Goal: Task Accomplishment & Management: Use online tool/utility

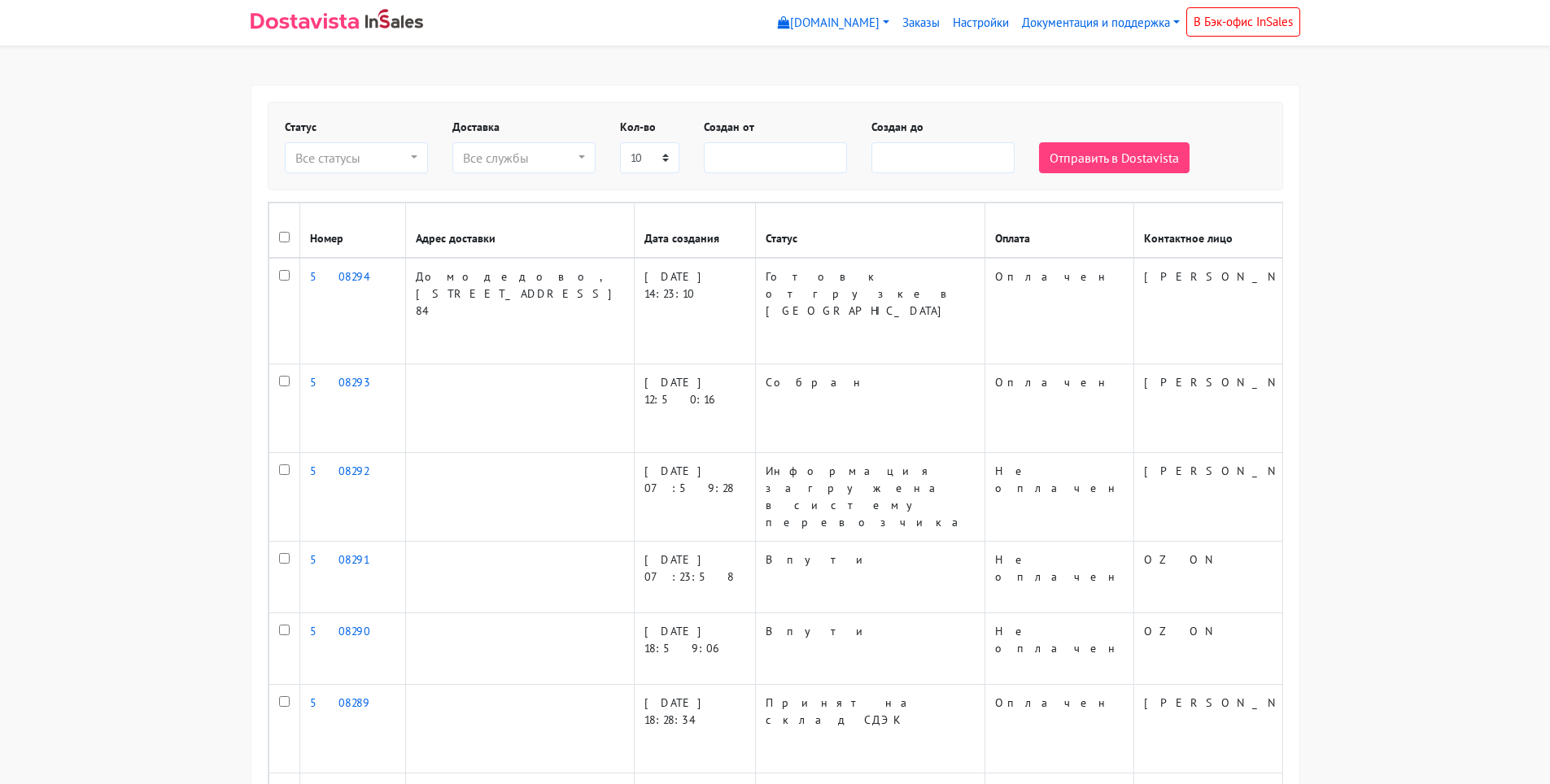
select select
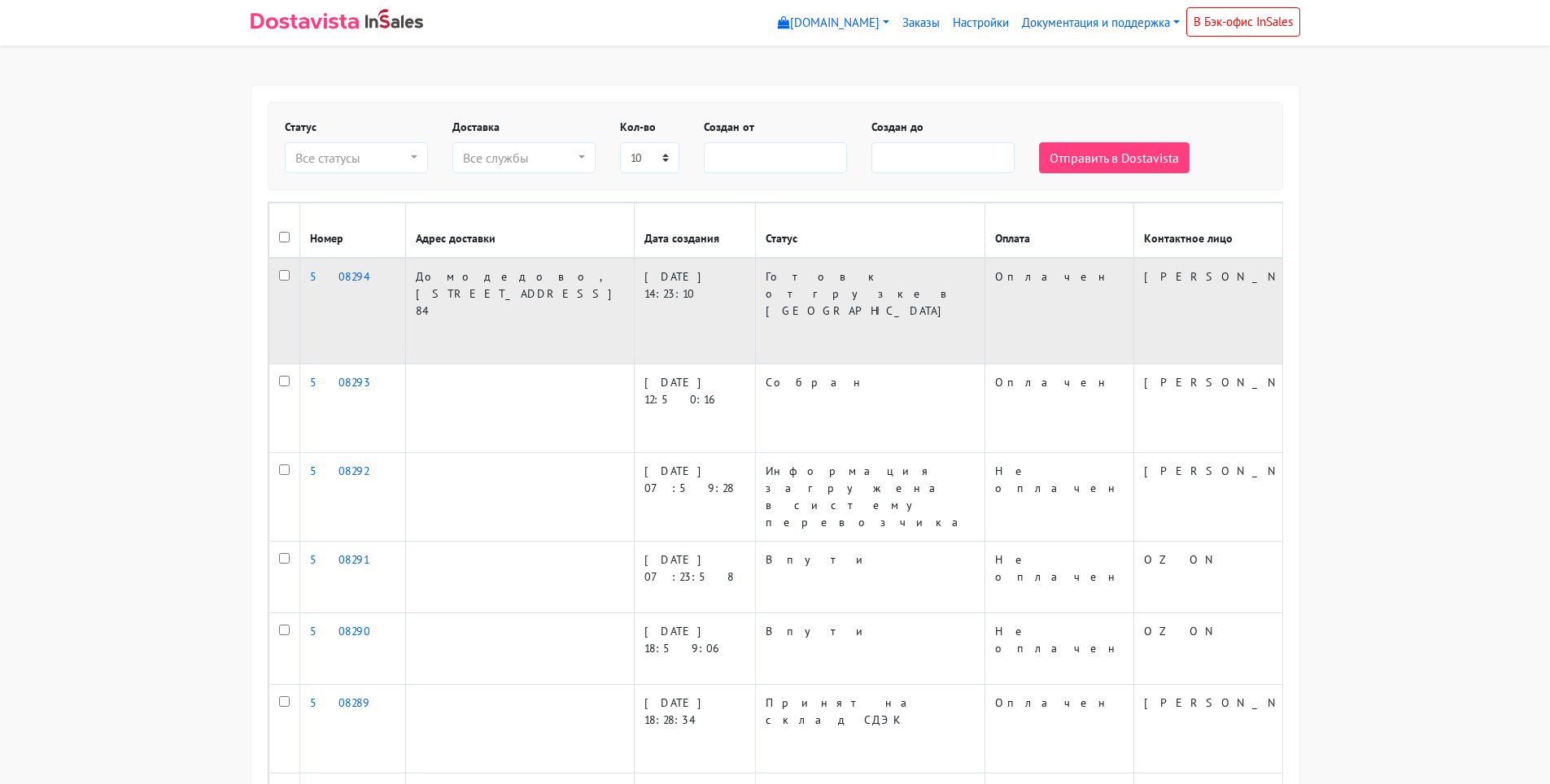
click at [286, 281] on input "checkbox" at bounding box center [284, 274] width 10 height 10
checkbox input "true"
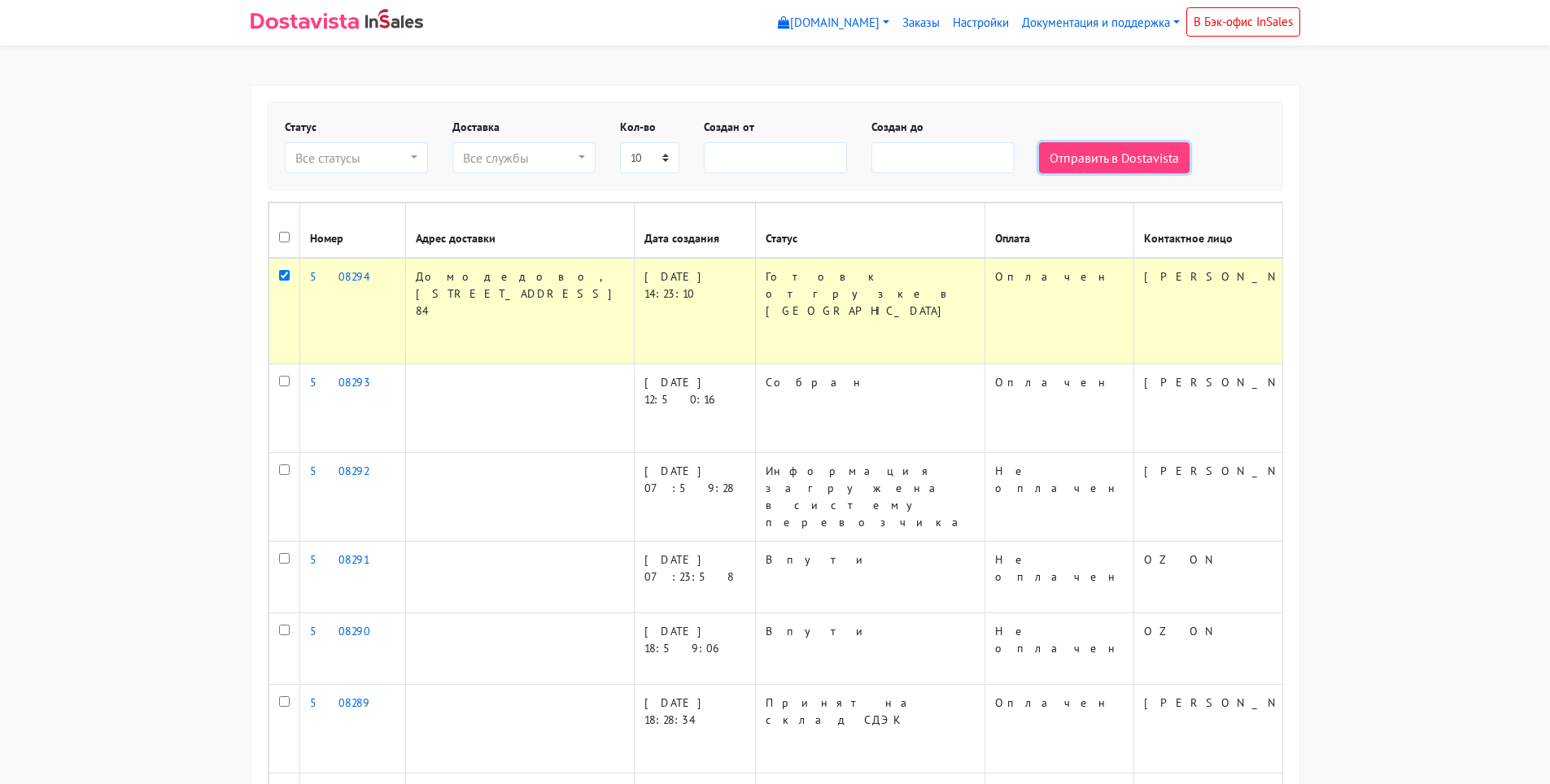
click at [1088, 167] on button "Отправить в Dostavista" at bounding box center [1115, 157] width 151 height 31
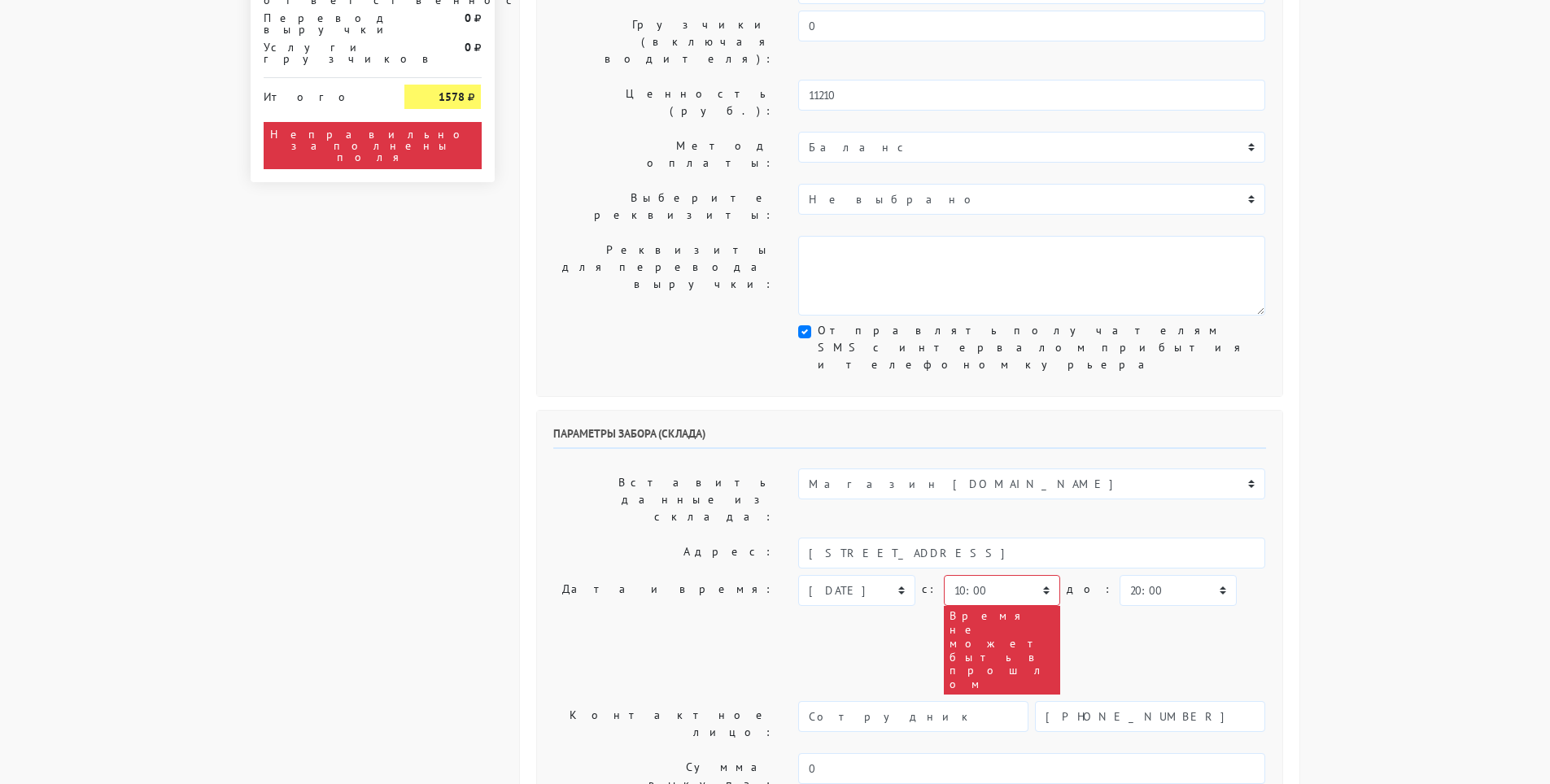
scroll to position [326, 0]
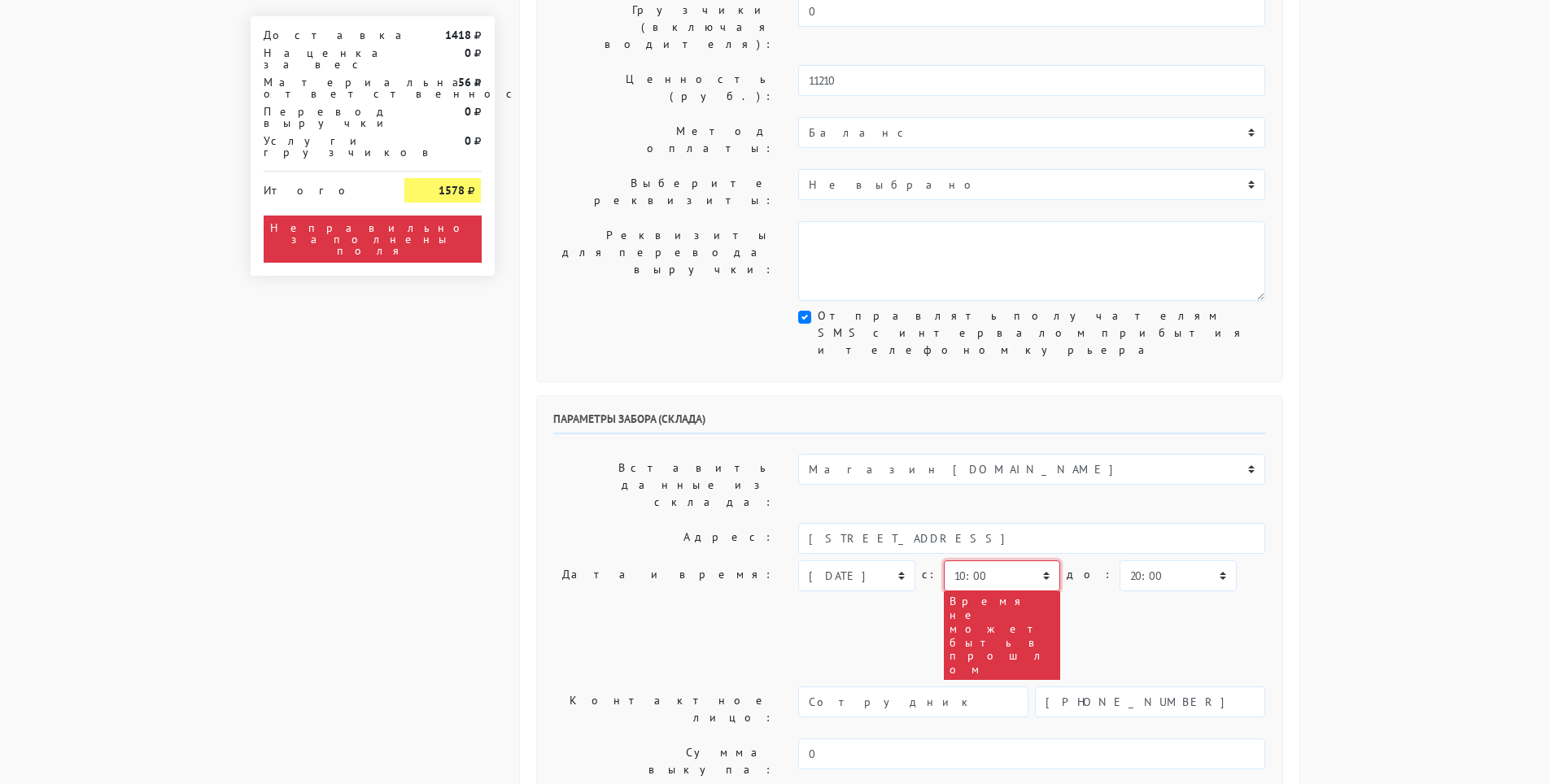
click at [1039, 560] on select "00:00 00:30 01:00 01:30 02:00 02:30 03:00 03:30 04:00 04:30 05:00 05:30 06:00 0…" at bounding box center [1001, 575] width 116 height 31
select select "16:00"
click at [943, 560] on select "00:00 00:30 01:00 01:30 02:00 02:30 03:00 03:30 04:00 04:30 05:00 05:30 06:00 0…" at bounding box center [1001, 575] width 116 height 31
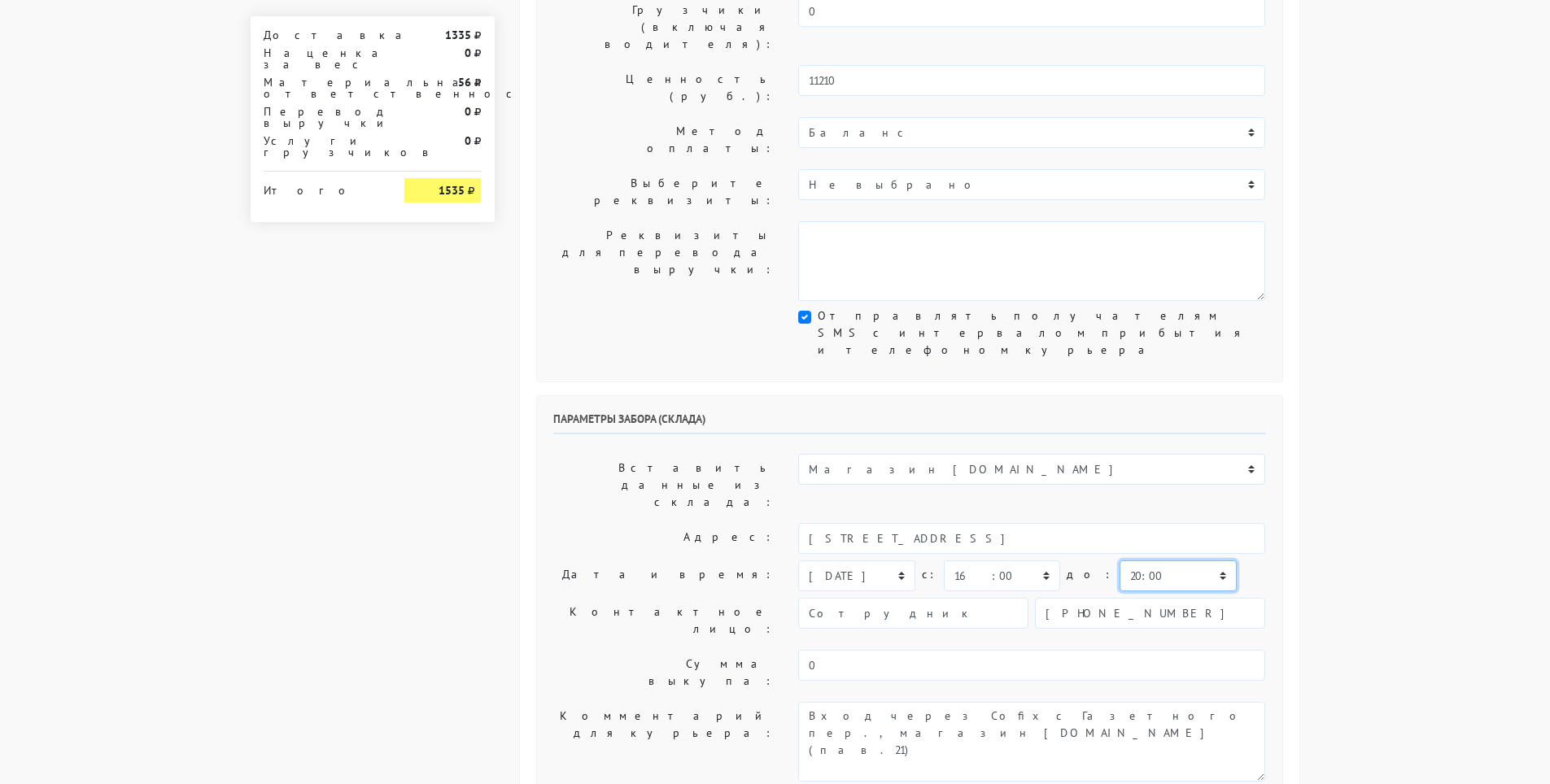
click at [1181, 560] on select "00:00 00:30 01:00 01:30 02:00 02:30 03:00 03:30 04:00 04:30 05:00 05:30 06:00 0…" at bounding box center [1177, 575] width 116 height 31
select select "16:30"
click at [1119, 560] on select "00:00 00:30 01:00 01:30 02:00 02:30 03:00 03:30 04:00 04:30 05:00 05:30 06:00 0…" at bounding box center [1177, 575] width 116 height 31
click at [721, 702] on label "Комментарий для курьера:" at bounding box center [663, 742] width 246 height 80
click at [727, 702] on label "Комментарий для курьера:" at bounding box center [663, 742] width 246 height 80
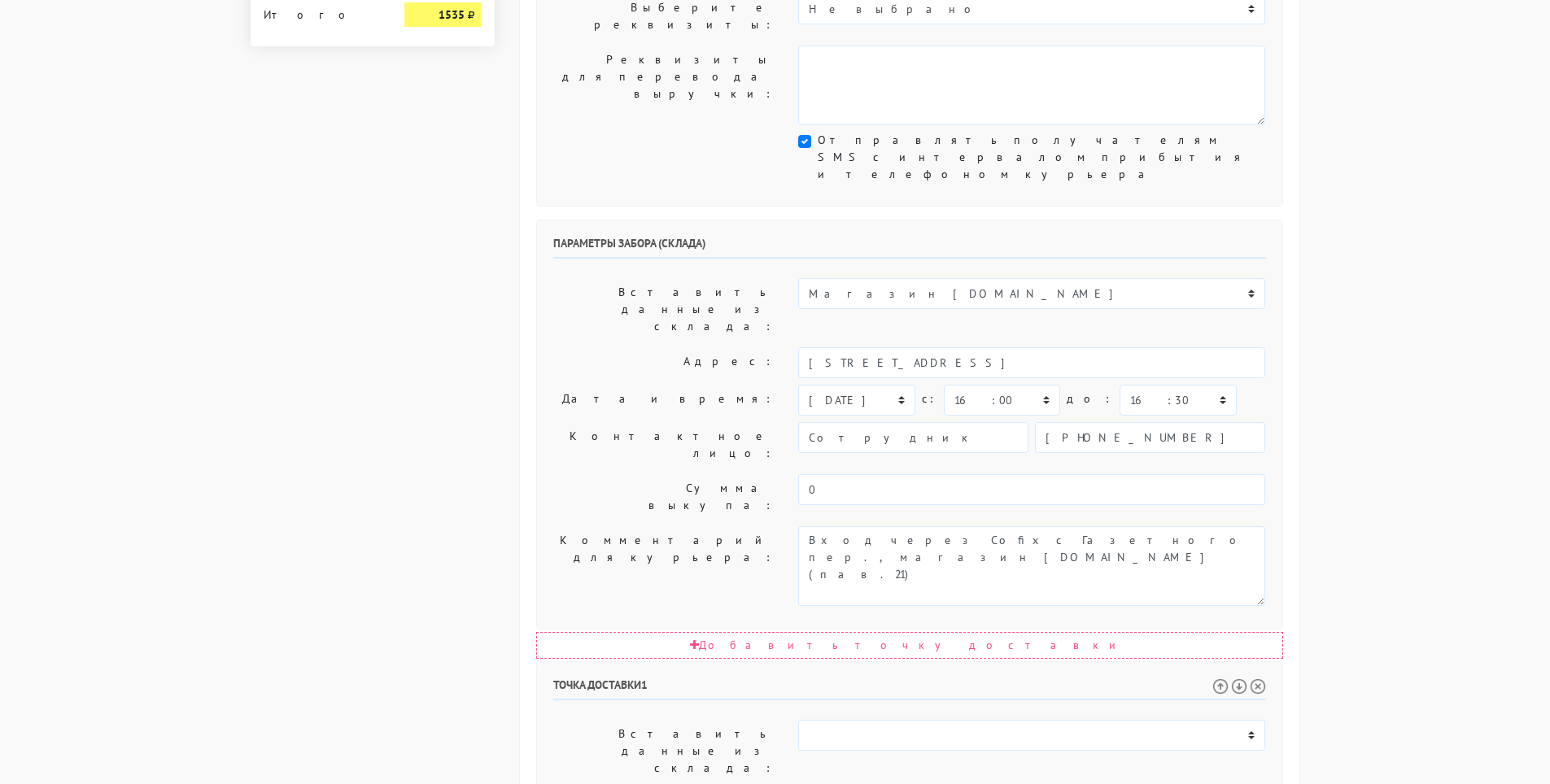
scroll to position [542, 0]
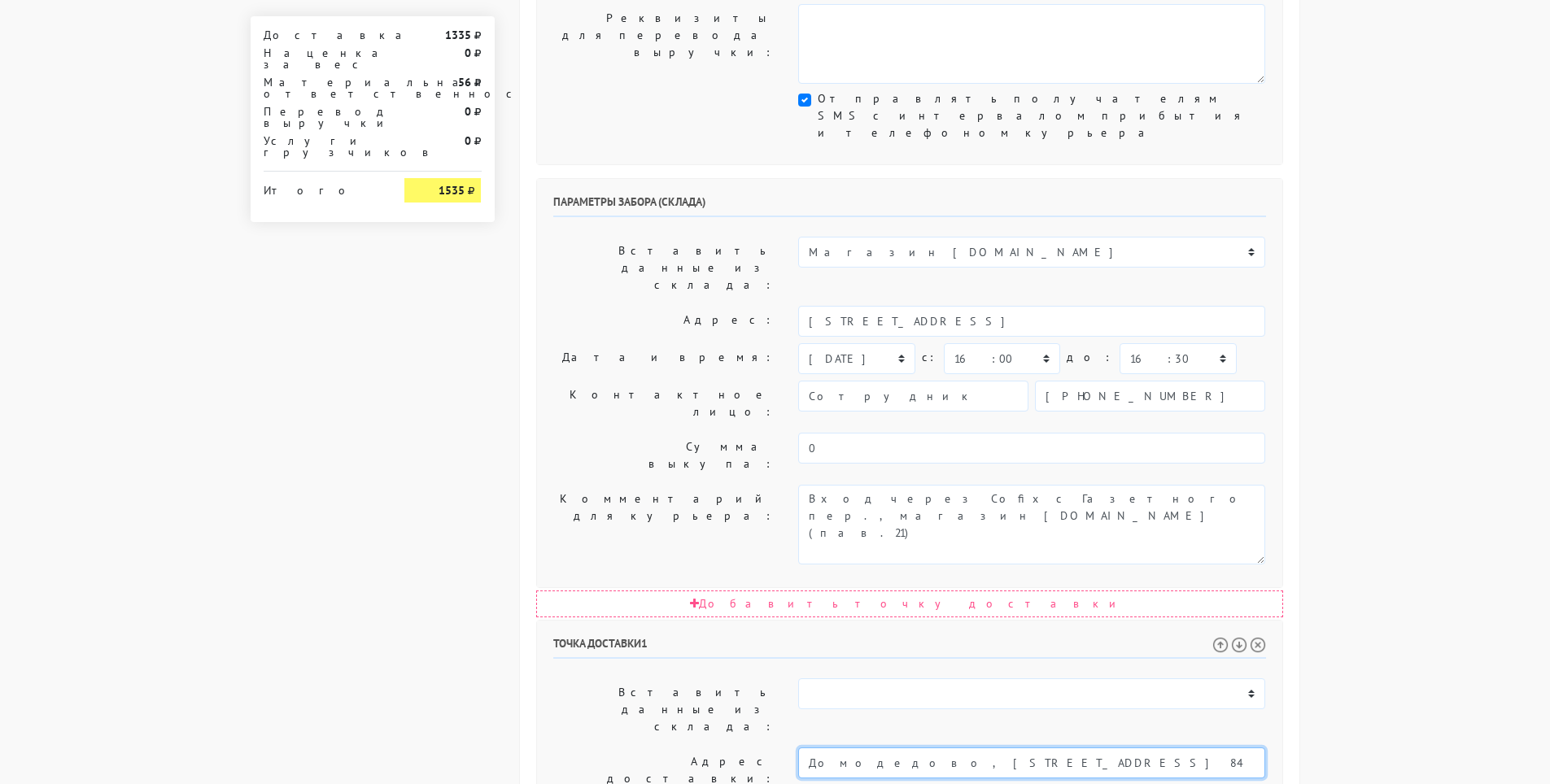
click at [915, 748] on input "Домодедово, [STREET_ADDRESS] 84" at bounding box center [1032, 763] width 467 height 31
drag, startPoint x: 981, startPoint y: 518, endPoint x: 904, endPoint y: 519, distance: 77.0
click at [904, 748] on input "Домодедово, [STREET_ADDRESS] 84" at bounding box center [1032, 763] width 467 height 31
click at [1216, 779] on li "Домодедово, улица Дружбы, 2" at bounding box center [1032, 791] width 465 height 22
type input "Домодедово, улица Дружбы, 2"
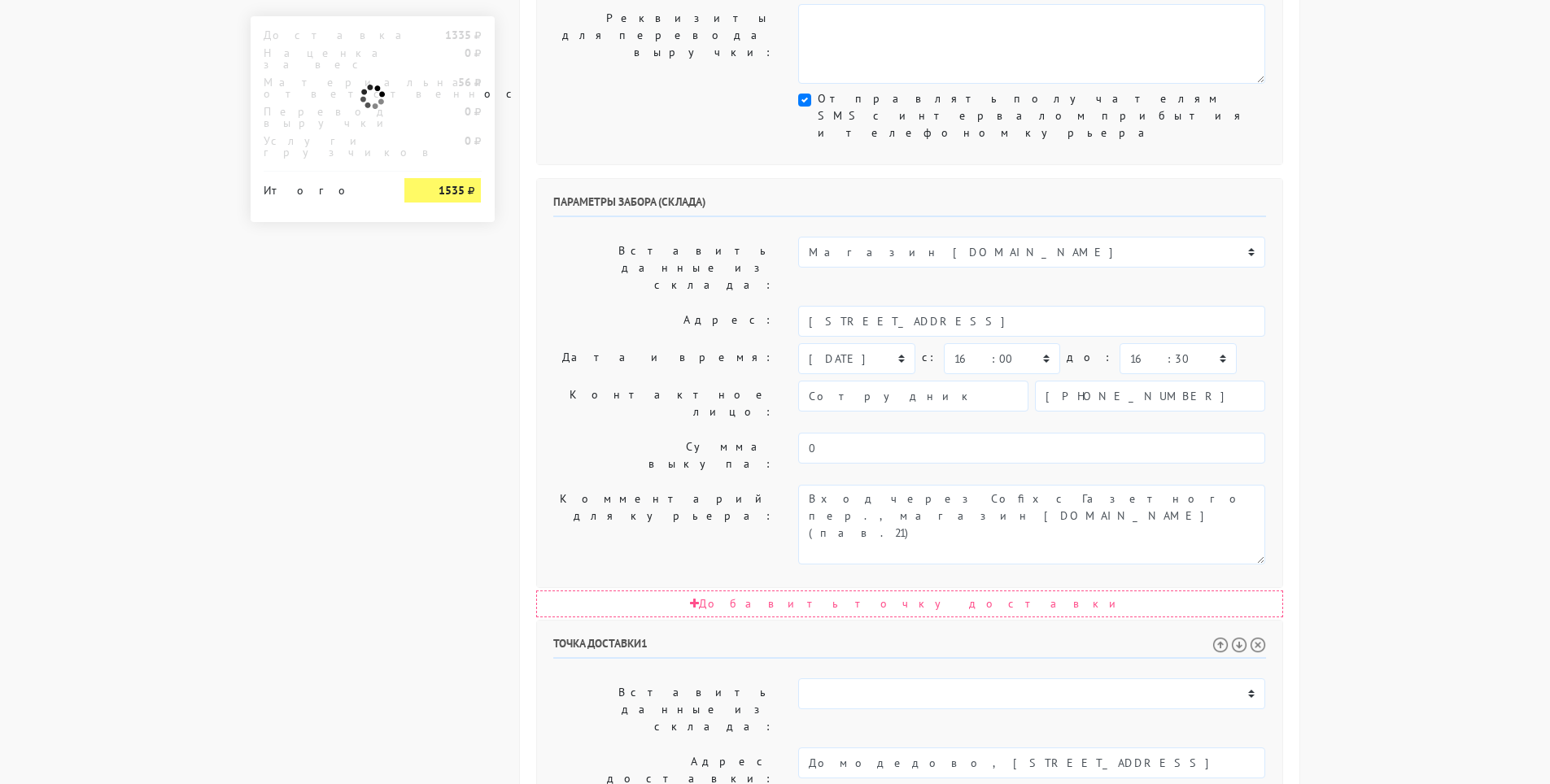
click at [1330, 538] on body "pizza-5.myinsales.ru pizza-5.myinsales.ru Выйти Заказы Настройки" at bounding box center [775, 367] width 1550 height 1820
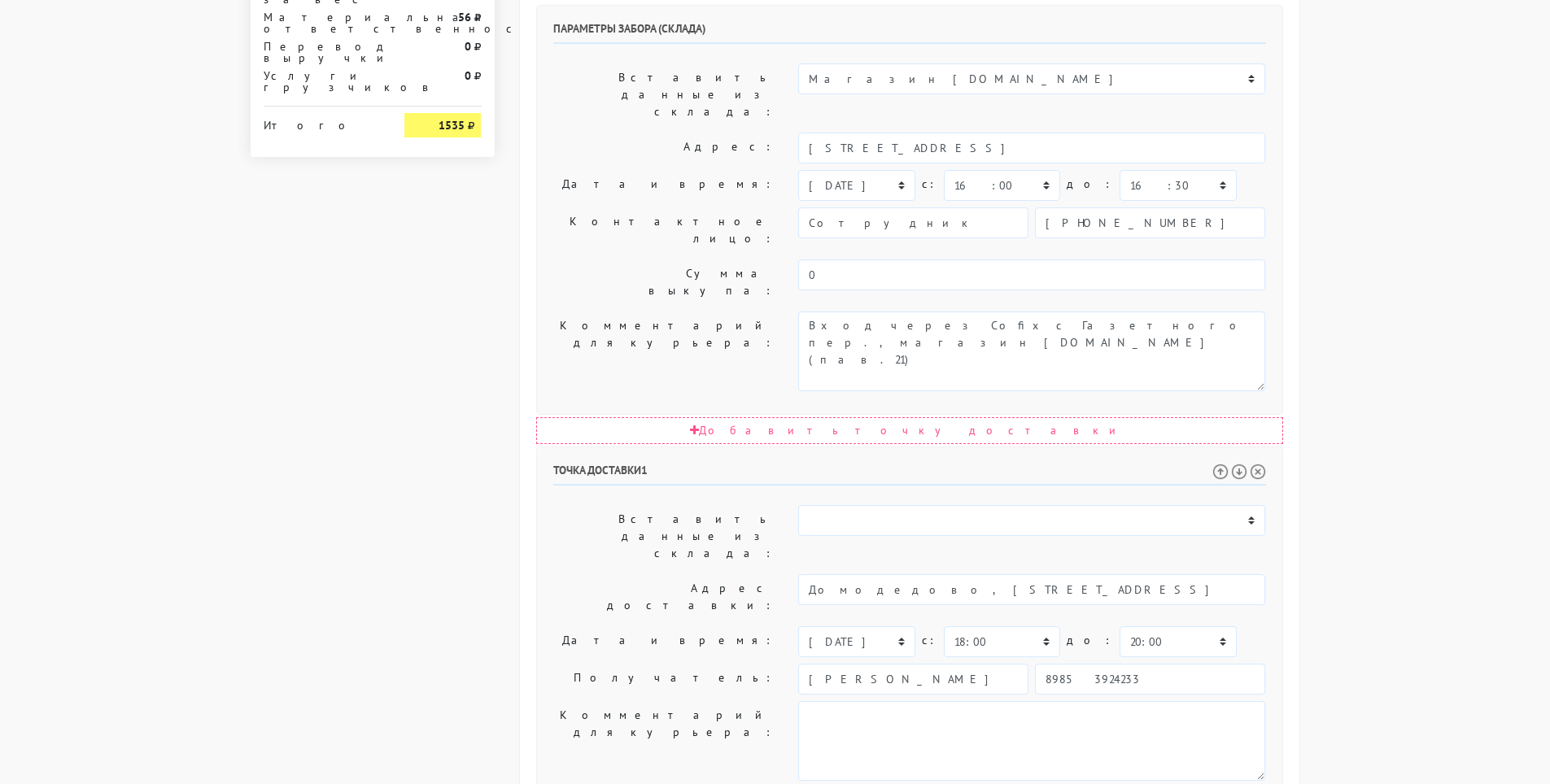
scroll to position [716, 0]
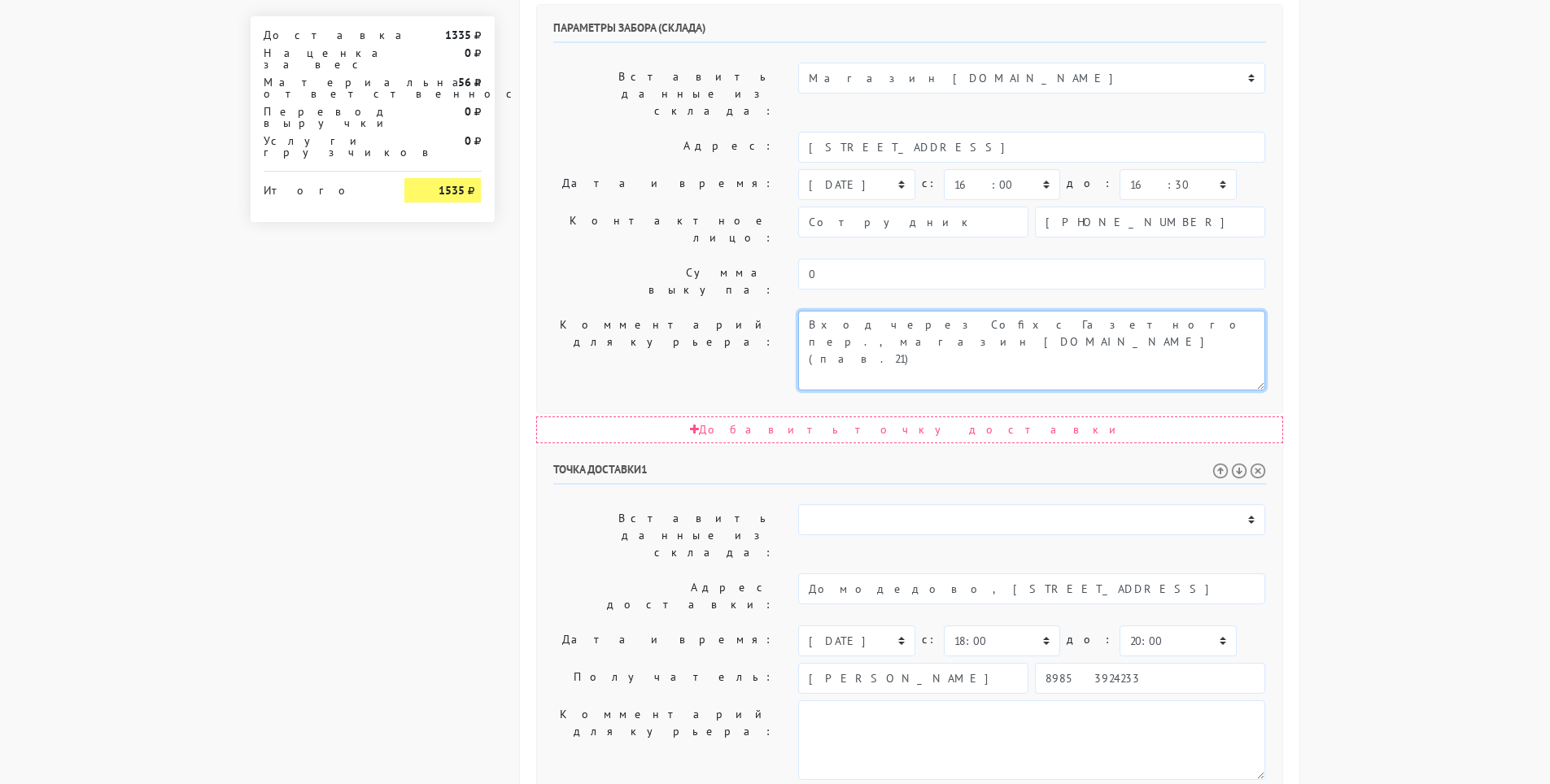
click at [883, 311] on textarea "Вход через Cofix с Газетного пер., магазин ОпаснаяБритва.рф(пав.21)" at bounding box center [1032, 351] width 467 height 80
click at [1214, 311] on textarea "Вход через Cofix с Газетного пер., магазин ОпаснаяБритва.рф(пав.21)" at bounding box center [1032, 351] width 467 height 80
type textarea "Вход через ФУДМОЛЛ с Газетного пер., магазин ОпаснаяБритва.рф(пав.21) ПРИЕХАТЬ …"
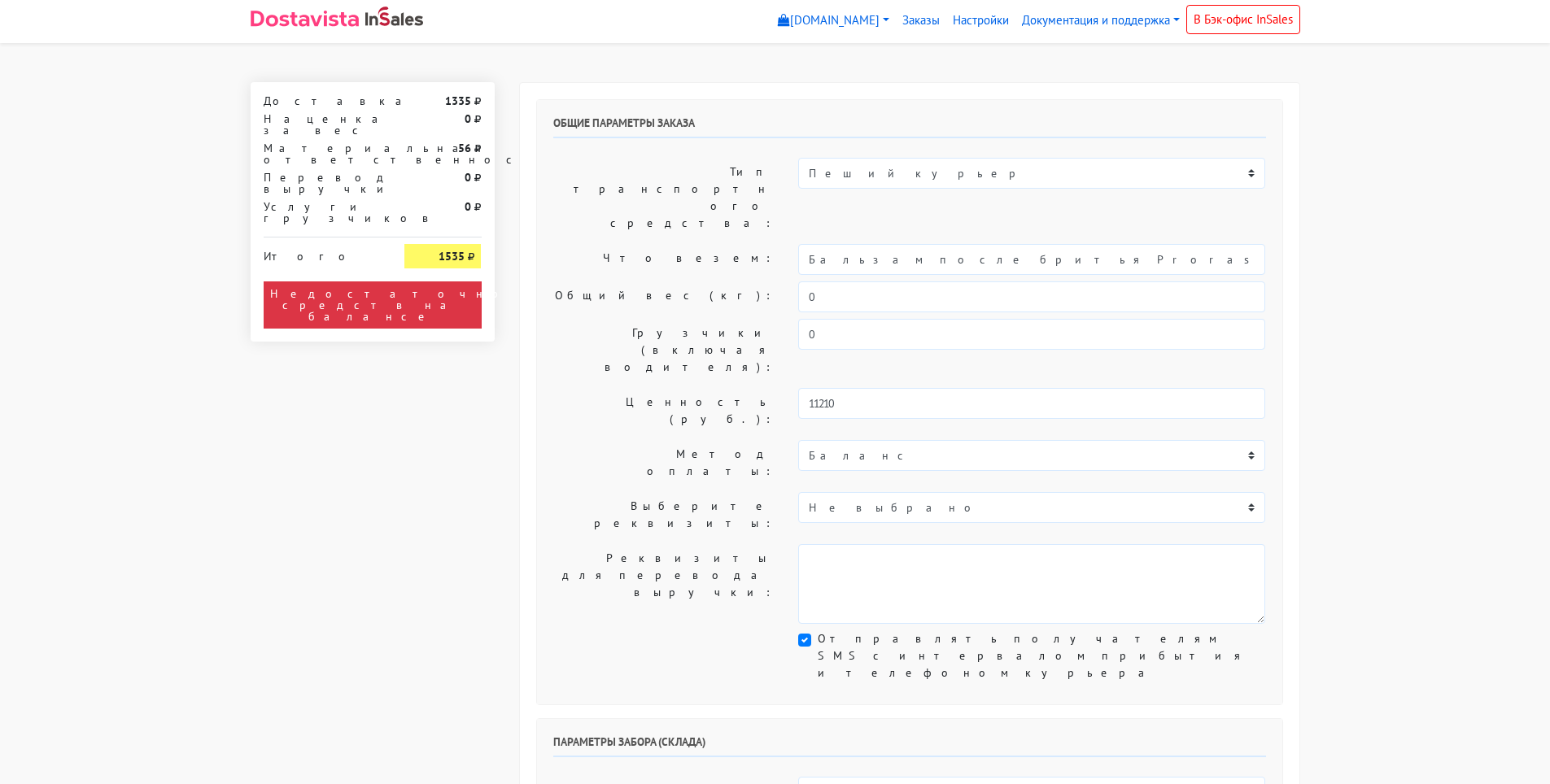
scroll to position [0, 0]
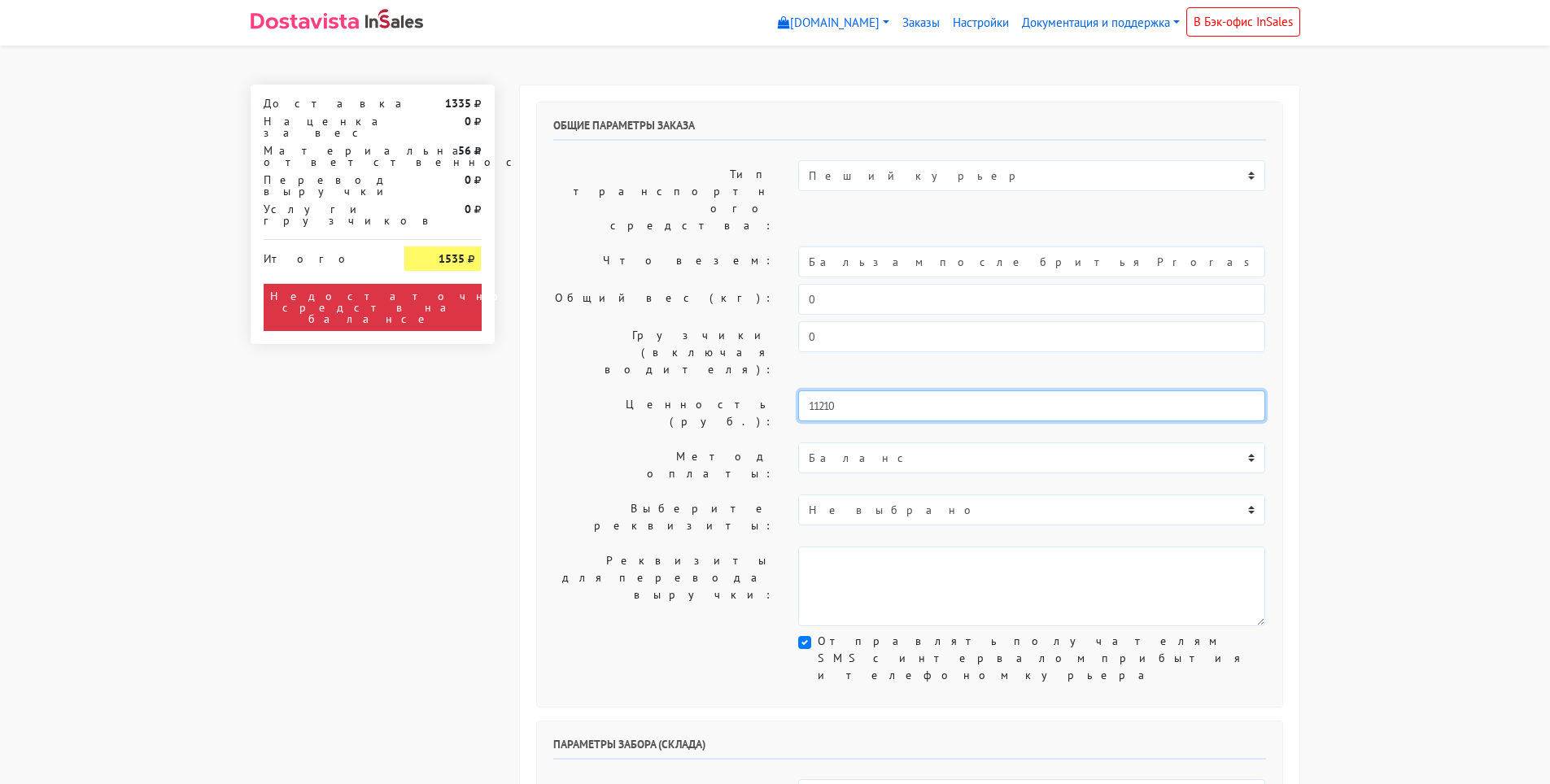
drag, startPoint x: 861, startPoint y: 331, endPoint x: 788, endPoint y: 327, distance: 73.1
click at [788, 391] on div "11210" at bounding box center [1032, 413] width 491 height 46
type input "1"
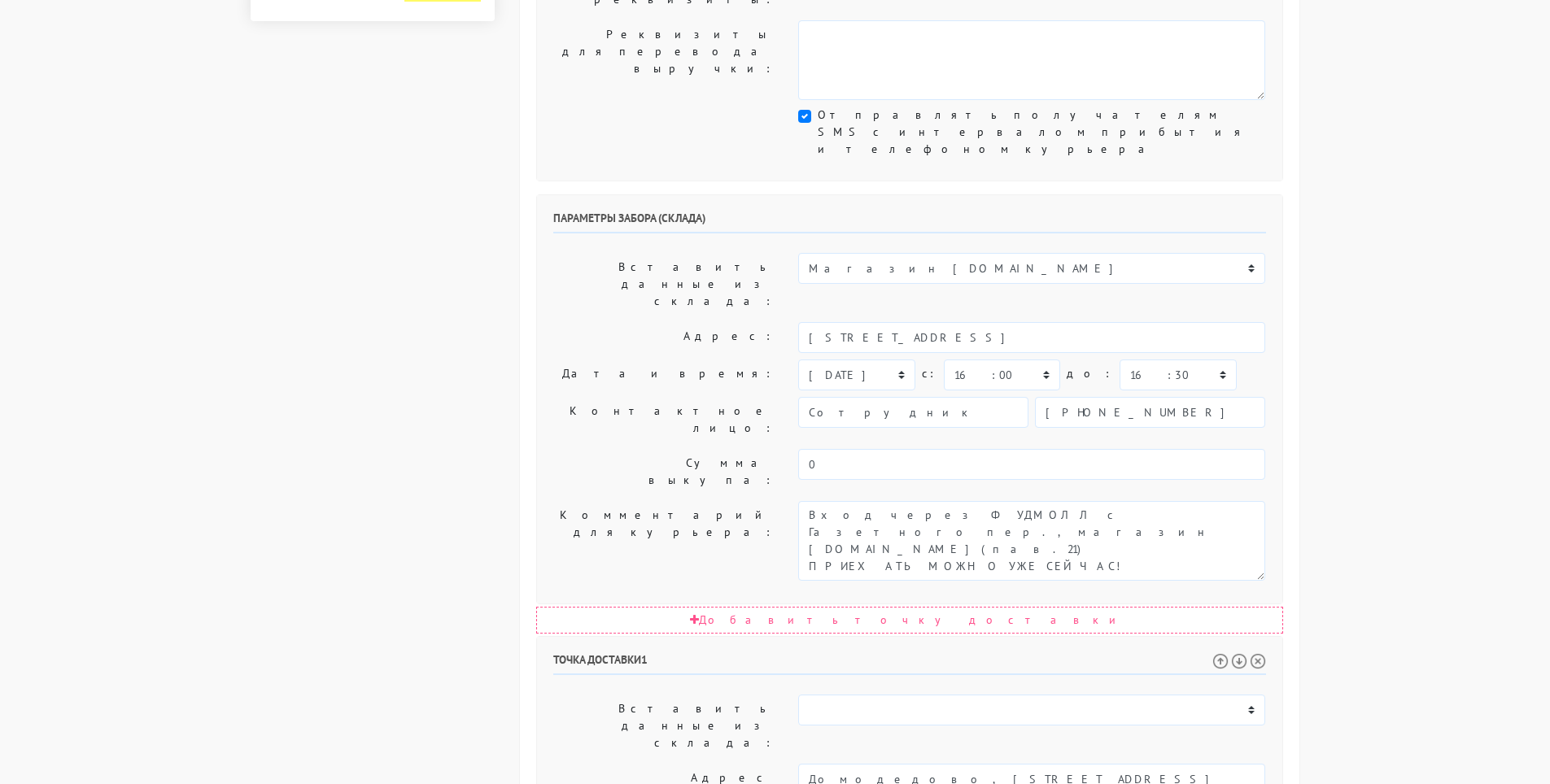
scroll to position [542, 0]
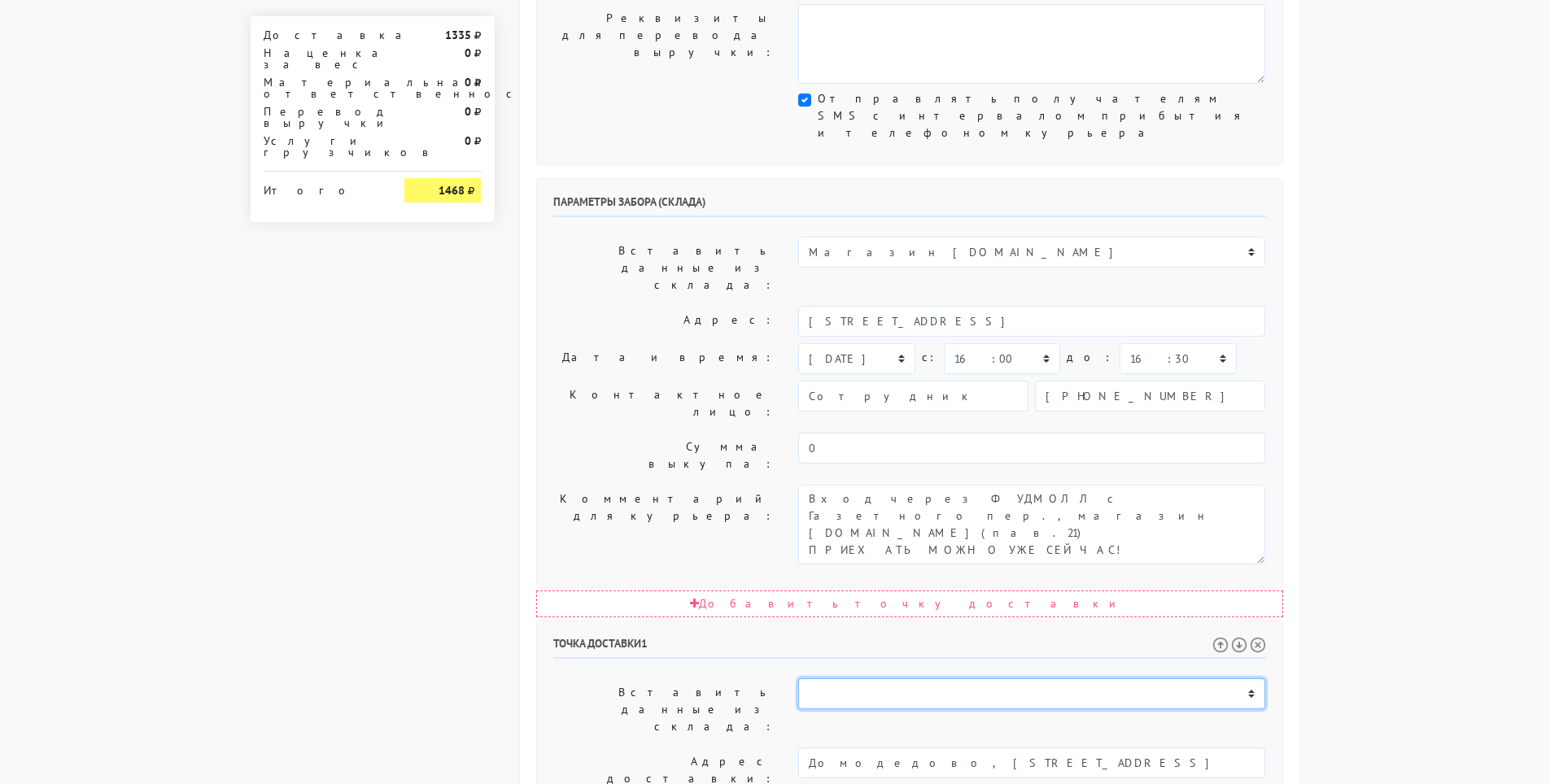
click at [1252, 678] on select "Магазин ОпаснаяБритва.рф" at bounding box center [1032, 693] width 467 height 31
click at [1339, 483] on body "pizza-5.myinsales.ru pizza-5.myinsales.ru Выйти Заказы Настройки" at bounding box center [775, 367] width 1550 height 1820
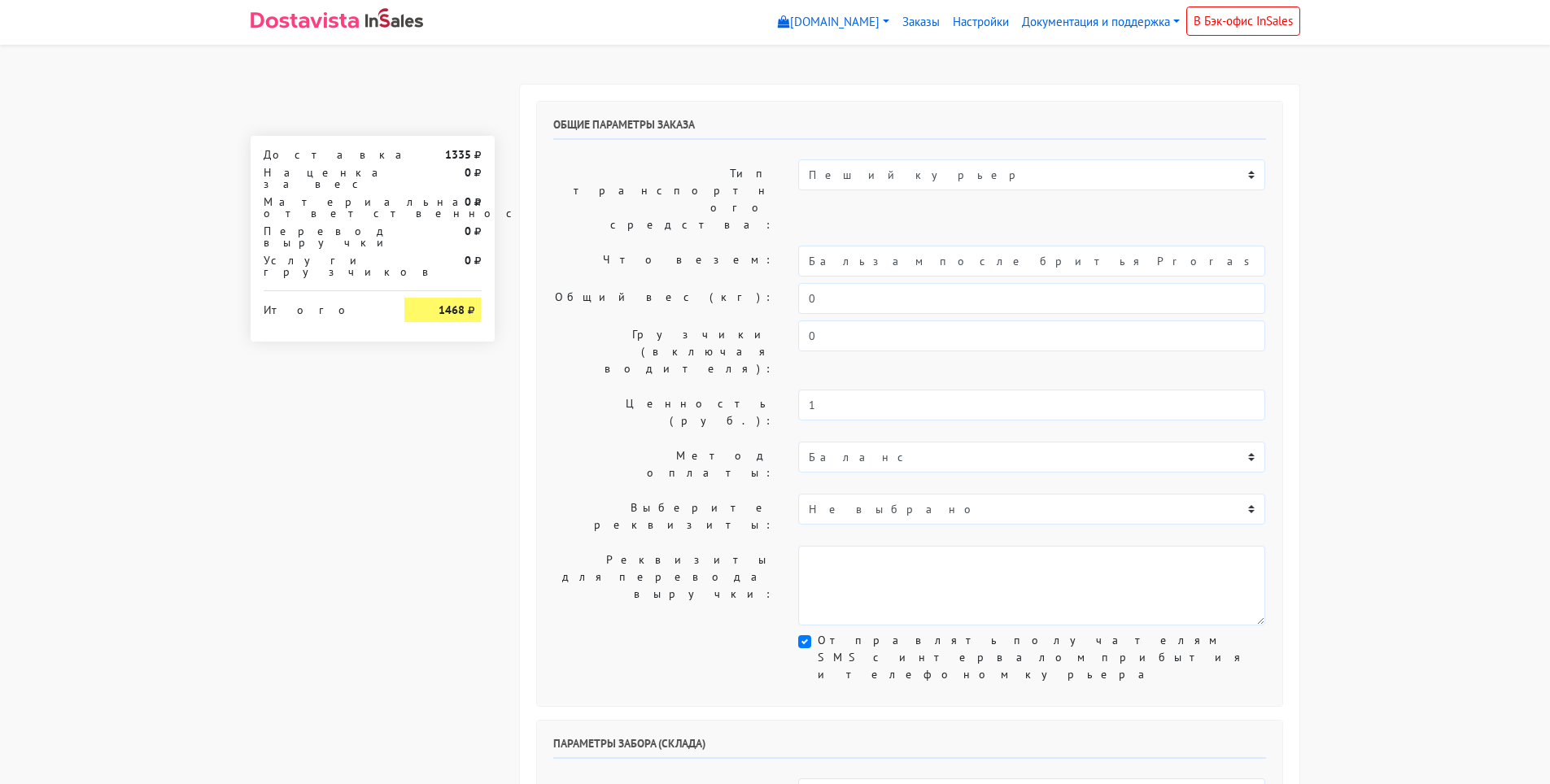
scroll to position [0, 0]
click at [495, 22] on div "pizza-5.myinsales.ru pizza-5.myinsales.ru Выйти Заказы Настройки" at bounding box center [868, 23] width 863 height 32
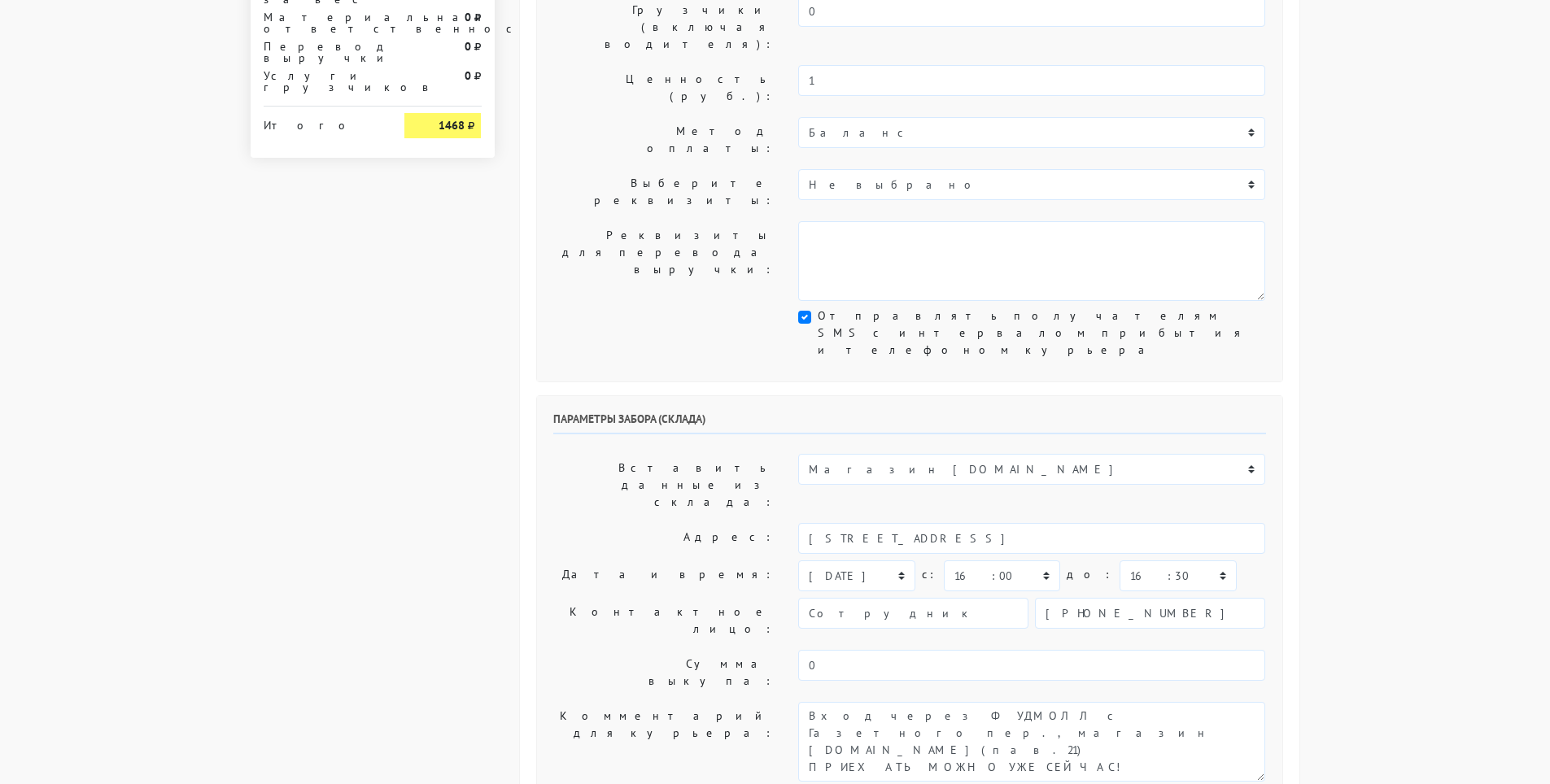
scroll to position [542, 0]
